Goal: Navigation & Orientation: Find specific page/section

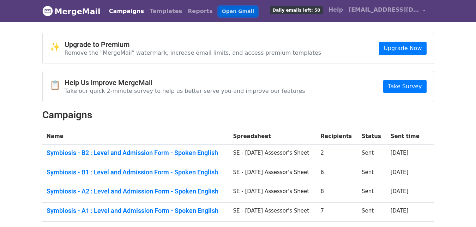
click at [226, 9] on link "Open Gmail" at bounding box center [237, 11] width 39 height 10
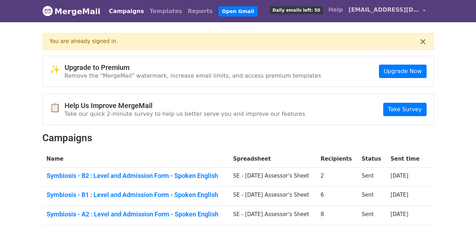
click at [424, 10] on link "[EMAIL_ADDRESS][DOMAIN_NAME]" at bounding box center [387, 11] width 83 height 17
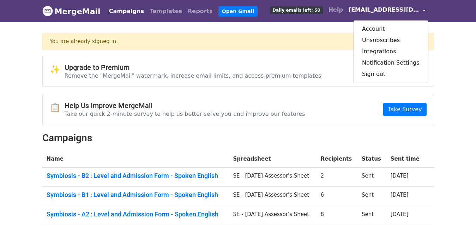
click at [468, 30] on body "MergeMail Campaigns Templates Reports Open Gmail Daily emails left: 50 Help [EM…" at bounding box center [238, 203] width 476 height 407
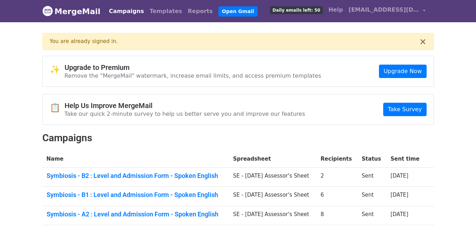
click at [118, 13] on link "Campaigns" at bounding box center [126, 11] width 41 height 14
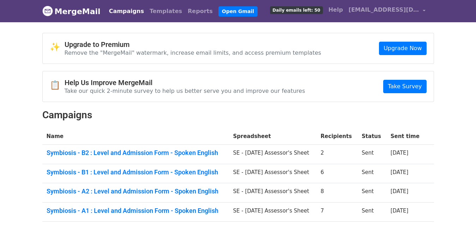
click at [64, 11] on link "MergeMail" at bounding box center [71, 11] width 58 height 15
click at [47, 11] on img at bounding box center [47, 11] width 11 height 11
click at [218, 10] on link "Open Gmail" at bounding box center [237, 11] width 39 height 10
